Goal: Task Accomplishment & Management: Use online tool/utility

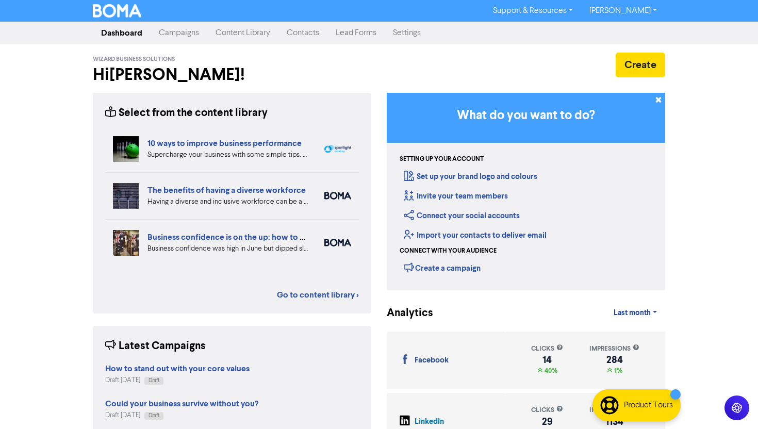
click at [175, 29] on link "Campaigns" at bounding box center [178, 33] width 57 height 21
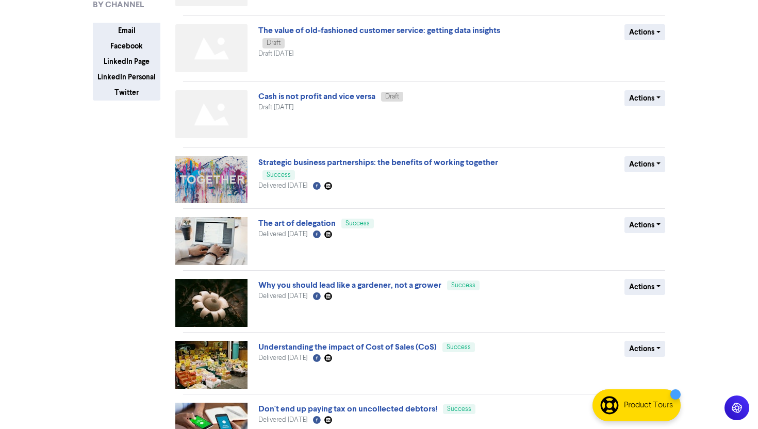
scroll to position [196, 0]
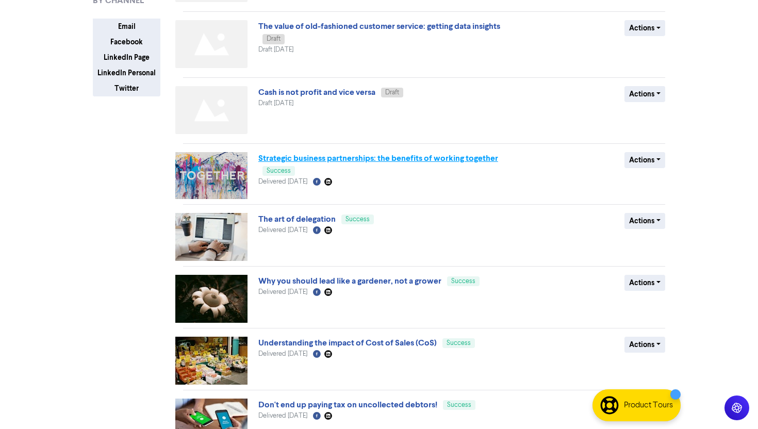
click at [311, 158] on link "Strategic business partnerships: the benefits of working together" at bounding box center [378, 158] width 240 height 10
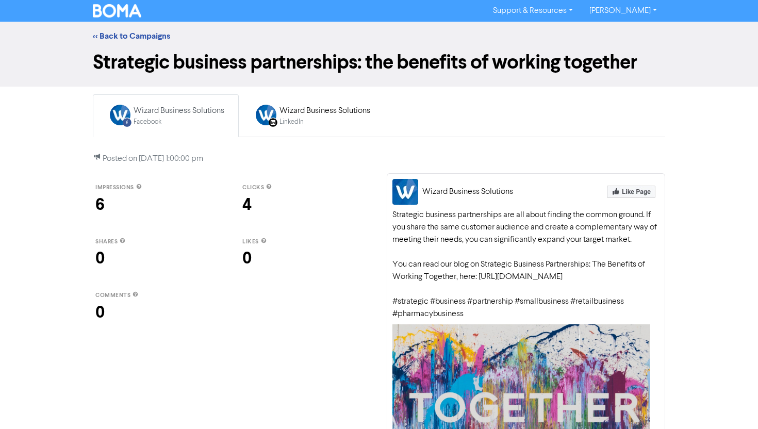
drag, startPoint x: 517, startPoint y: 313, endPoint x: 517, endPoint y: 324, distance: 11.3
click at [517, 320] on div "Strategic business partnerships are all about finding the common ground. If you…" at bounding box center [525, 264] width 267 height 111
copy div "#smallbusiness #retailbusiness #pharmacybusiness"
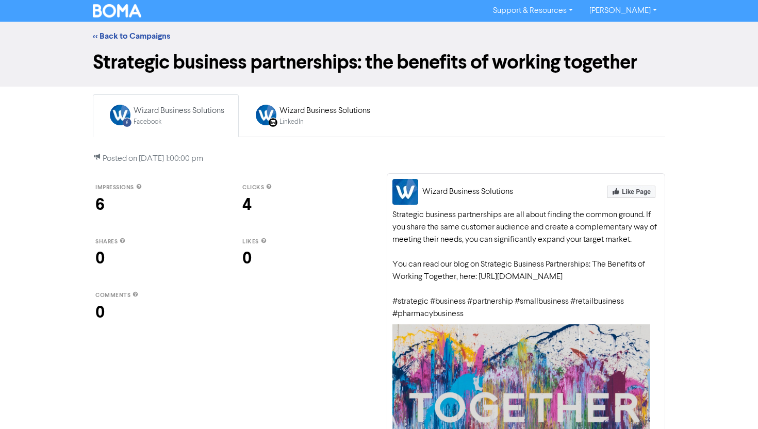
copy div "#smallbusiness #retailbusiness #pharmacybusiness"
